Goal: Check status: Check status

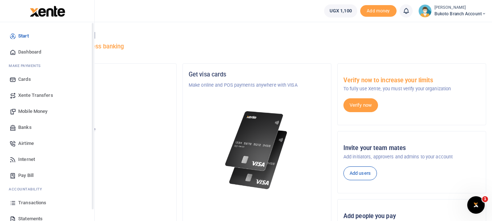
click at [22, 206] on span "Transactions" at bounding box center [32, 202] width 28 height 7
